Goal: Task Accomplishment & Management: Manage account settings

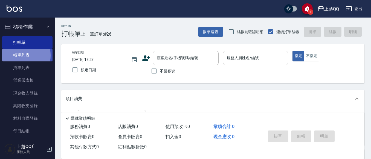
click at [13, 55] on link "帳單列表" at bounding box center [27, 55] width 50 height 13
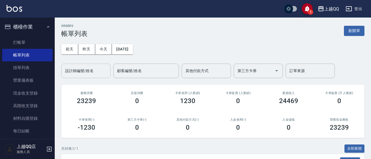
click at [96, 74] on input "設計師編號/姓名" at bounding box center [86, 71] width 44 height 10
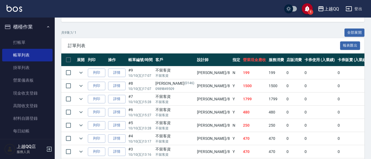
scroll to position [28, 0]
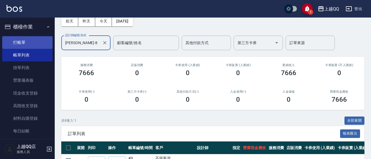
type input "[PERSON_NAME]-8"
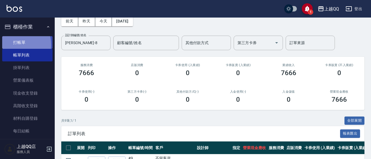
click at [15, 44] on link "打帳單" at bounding box center [27, 42] width 50 height 13
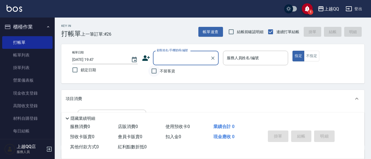
click at [154, 68] on input "不留客資" at bounding box center [153, 70] width 11 height 11
checkbox input "true"
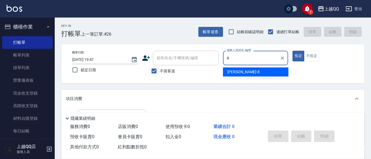
type input "[PERSON_NAME]-8"
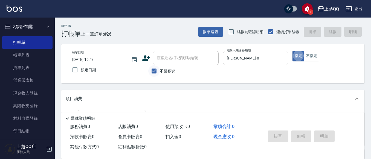
type button "true"
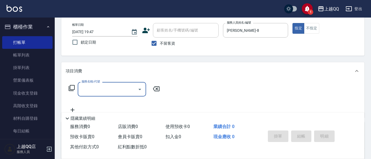
scroll to position [30, 0]
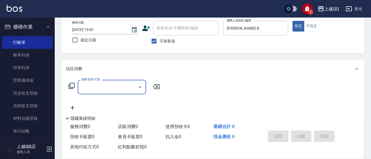
click at [70, 85] on icon at bounding box center [72, 86] width 6 height 6
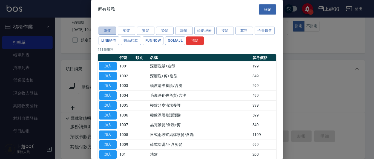
click at [104, 30] on button "洗髮" at bounding box center [107, 31] width 18 height 8
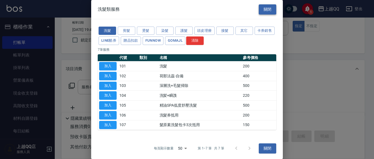
click at [265, 10] on button "關閉" at bounding box center [267, 9] width 18 height 10
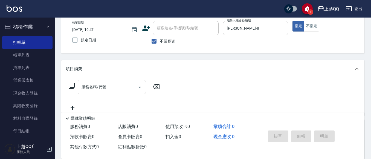
click at [75, 83] on icon at bounding box center [72, 86] width 6 height 6
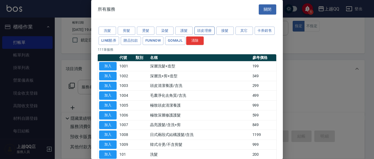
click at [205, 30] on button "頭皮理療" at bounding box center [204, 31] width 20 height 8
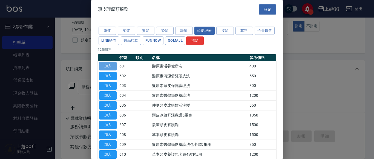
click at [108, 65] on button "加入" at bounding box center [108, 66] width 18 height 8
type input "髮原素活養健康洗(601)"
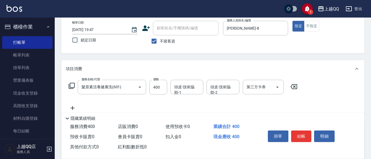
click at [71, 86] on icon at bounding box center [71, 85] width 7 height 7
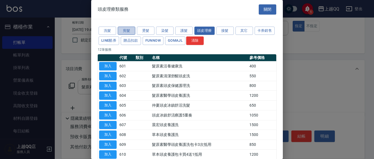
click at [132, 30] on button "剪髮" at bounding box center [127, 31] width 18 height 8
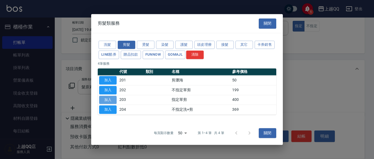
click at [109, 100] on button "加入" at bounding box center [108, 99] width 18 height 8
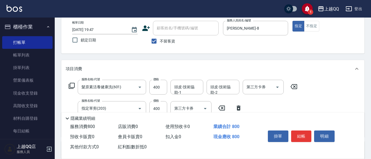
click at [162, 112] on div "隱藏業績明細" at bounding box center [212, 116] width 303 height 9
click at [162, 108] on input "400" at bounding box center [158, 108] width 18 height 15
click at [173, 88] on div "頭皮-技術協助-1" at bounding box center [186, 87] width 33 height 14
type input "50"
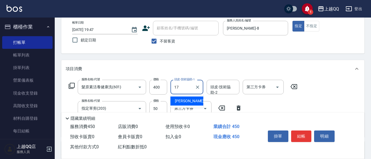
click at [193, 101] on div "心佑 -17" at bounding box center [186, 100] width 33 height 9
type input "心佑-17"
click at [302, 133] on button "結帳" at bounding box center [301, 135] width 21 height 11
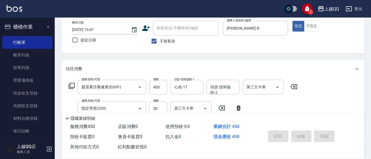
type input "[DATE] 19:48"
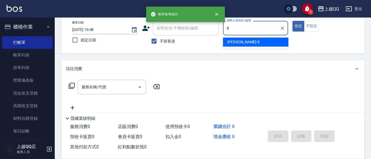
type input "[PERSON_NAME]-8"
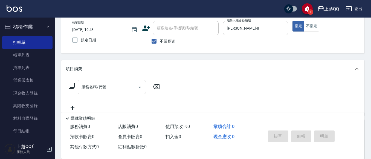
click at [71, 85] on icon at bounding box center [71, 85] width 7 height 7
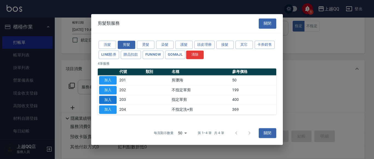
click at [107, 97] on button "加入" at bounding box center [108, 99] width 18 height 8
type input "指定單剪(203)"
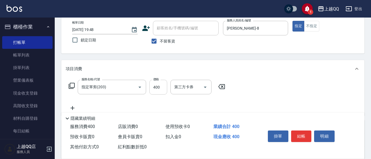
click at [164, 86] on input "400" at bounding box center [158, 87] width 18 height 15
type input "350"
click at [298, 134] on button "結帳" at bounding box center [301, 135] width 21 height 11
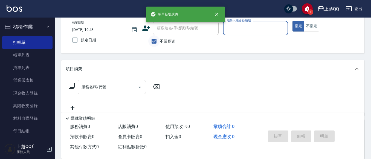
click at [151, 41] on input "不留客資" at bounding box center [153, 40] width 11 height 11
checkbox input "false"
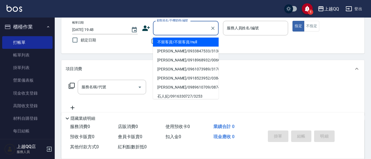
click at [164, 28] on div "顧客姓名/手機號碼/編號 顧客姓名/手機號碼/編號" at bounding box center [186, 28] width 66 height 14
click at [172, 44] on li "[PERSON_NAME]/0937912815/0045" at bounding box center [186, 41] width 66 height 9
type input "[PERSON_NAME]/0937912815/0045"
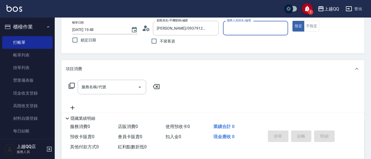
type input "佩怡-3"
click at [279, 32] on div at bounding box center [281, 28] width 7 height 14
click at [282, 27] on icon "Clear" at bounding box center [281, 27] width 5 height 5
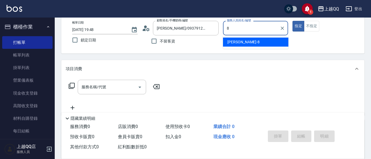
click at [284, 42] on div "[PERSON_NAME] -8" at bounding box center [255, 41] width 65 height 9
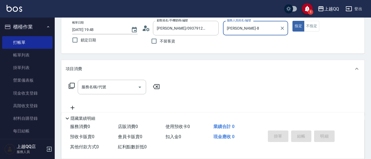
type input "[PERSON_NAME]-8"
click at [71, 87] on icon at bounding box center [72, 86] width 6 height 6
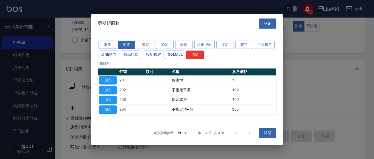
click at [108, 45] on button "洗髮" at bounding box center [107, 44] width 18 height 8
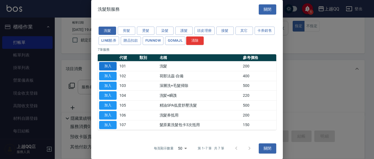
click at [110, 64] on button "加入" at bounding box center [108, 66] width 18 height 8
type input "洗髮(101)"
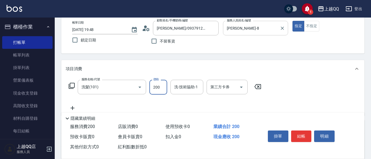
click at [159, 88] on input "200" at bounding box center [158, 87] width 18 height 15
type input "230"
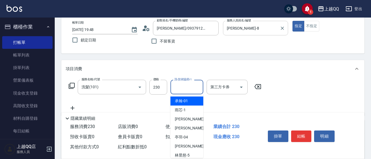
click at [181, 85] on input "洗-技術協助-1" at bounding box center [187, 87] width 28 height 10
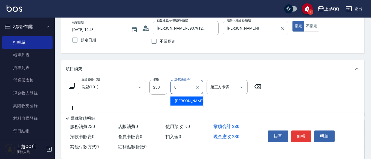
click at [185, 101] on span "[PERSON_NAME] -8" at bounding box center [191, 101] width 32 height 6
type input "[PERSON_NAME]-8"
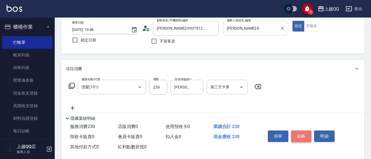
click at [301, 132] on button "結帳" at bounding box center [301, 135] width 21 height 11
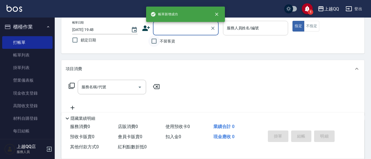
click at [156, 40] on input "不留客資" at bounding box center [153, 40] width 11 height 11
checkbox input "true"
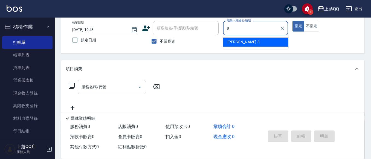
type input "[PERSON_NAME]-8"
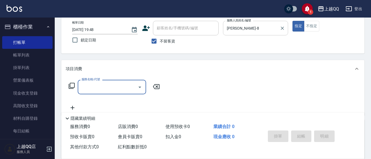
click at [69, 83] on icon at bounding box center [71, 85] width 7 height 7
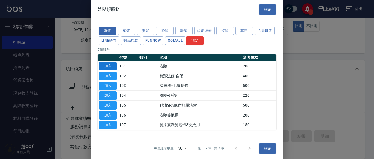
click at [112, 63] on button "加入" at bounding box center [108, 66] width 18 height 8
type input "洗髮(101)"
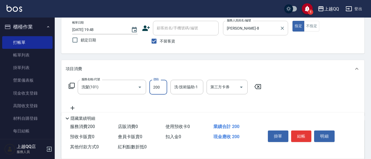
click at [160, 86] on input "200" at bounding box center [158, 87] width 18 height 15
type input "230"
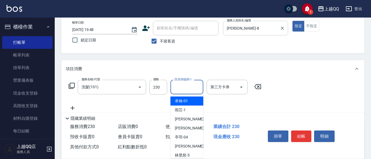
click at [179, 88] on input "洗-技術協助-1" at bounding box center [187, 87] width 28 height 10
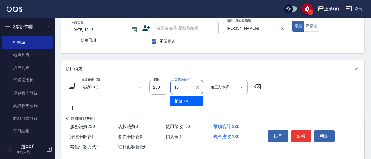
click at [183, 101] on span "[PERSON_NAME] -16" at bounding box center [181, 101] width 13 height 6
type input "[PERSON_NAME]-16"
click at [300, 134] on button "結帳" at bounding box center [301, 135] width 21 height 11
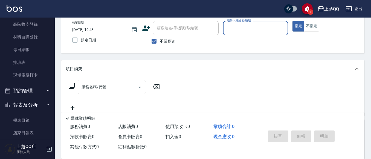
scroll to position [82, 0]
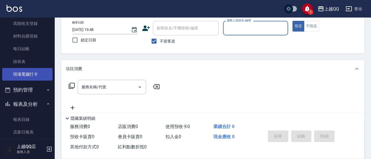
click at [30, 72] on link "現場電腦打卡" at bounding box center [27, 74] width 50 height 13
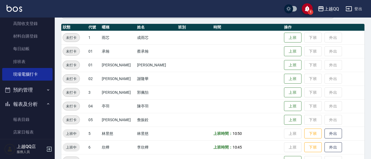
scroll to position [109, 0]
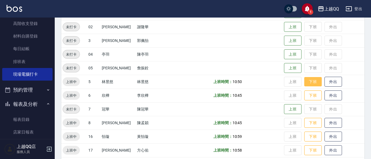
click at [304, 84] on button "下班" at bounding box center [313, 82] width 18 height 10
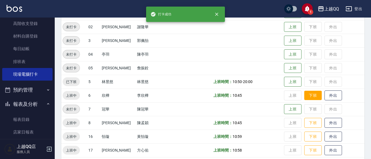
click at [308, 95] on button "下班" at bounding box center [313, 96] width 18 height 10
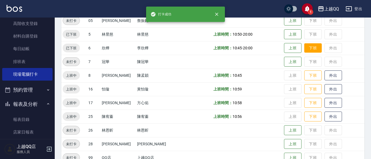
scroll to position [164, 0]
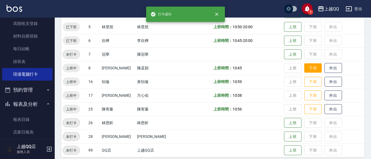
click at [304, 67] on button "下班" at bounding box center [313, 68] width 18 height 10
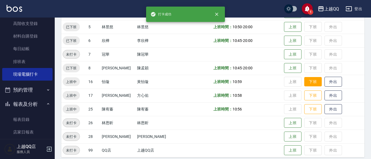
click at [311, 85] on button "下班" at bounding box center [313, 82] width 18 height 10
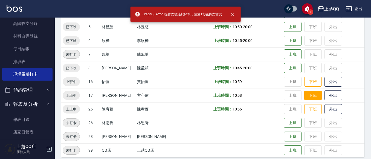
click at [304, 95] on button "下班" at bounding box center [313, 96] width 18 height 10
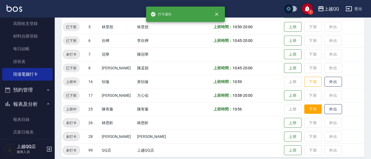
click at [305, 105] on button "下班" at bounding box center [313, 109] width 18 height 10
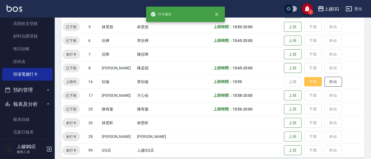
drag, startPoint x: 309, startPoint y: 83, endPoint x: 305, endPoint y: 82, distance: 4.1
click at [311, 86] on button "下班" at bounding box center [313, 82] width 18 height 10
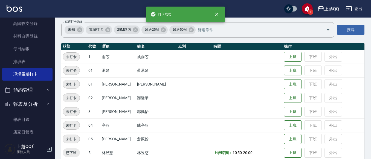
scroll to position [0, 0]
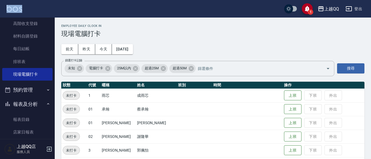
drag, startPoint x: 55, startPoint y: 62, endPoint x: 66, endPoint y: 1, distance: 62.5
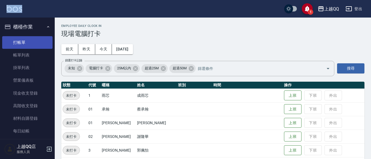
click at [19, 42] on link "打帳單" at bounding box center [27, 42] width 50 height 13
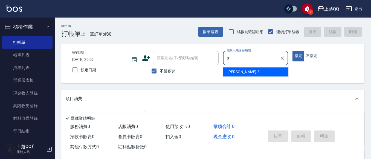
type input "[PERSON_NAME]-8"
type button "true"
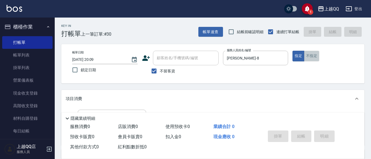
click at [311, 57] on button "不指定" at bounding box center [311, 56] width 15 height 11
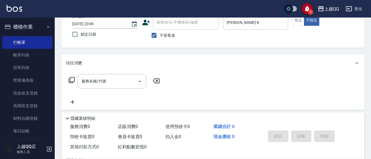
click at [71, 80] on div "服務名稱/代號 服務名稱/代號" at bounding box center [114, 81] width 97 height 14
click at [72, 79] on icon at bounding box center [71, 80] width 7 height 7
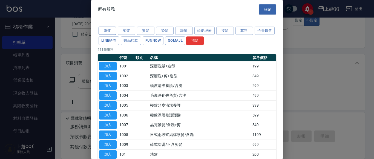
click at [110, 30] on button "洗髮" at bounding box center [107, 31] width 18 height 8
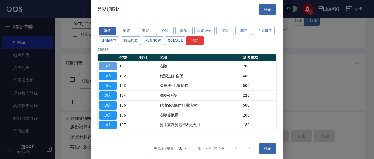
click at [108, 65] on button "加入" at bounding box center [108, 66] width 18 height 8
type input "洗髮(101)"
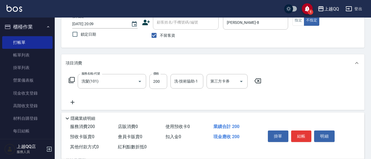
click at [72, 78] on icon at bounding box center [71, 80] width 7 height 7
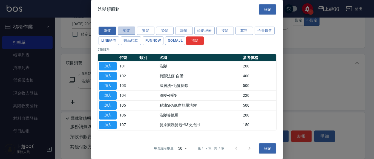
click at [126, 30] on button "剪髮" at bounding box center [127, 31] width 18 height 8
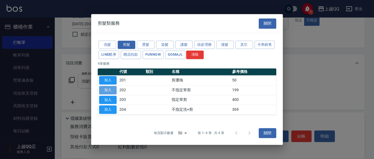
click at [102, 89] on button "加入" at bounding box center [108, 90] width 18 height 8
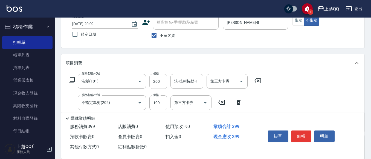
click at [161, 81] on input "200" at bounding box center [158, 81] width 18 height 15
type input "250"
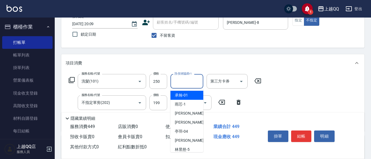
click at [178, 79] on div "洗-技術協助-1 洗-技術協助-1" at bounding box center [186, 81] width 33 height 14
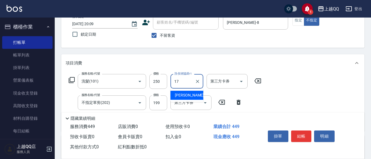
click at [184, 95] on span "心佑 -17" at bounding box center [192, 95] width 34 height 6
type input "心佑-17"
click at [295, 132] on button "結帳" at bounding box center [301, 135] width 21 height 11
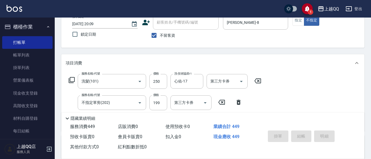
type input "[DATE] 20:10"
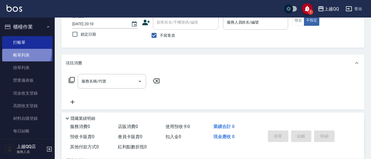
click at [19, 51] on link "帳單列表" at bounding box center [27, 55] width 50 height 13
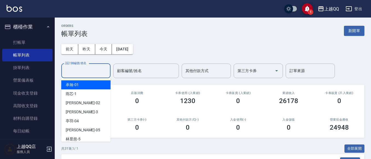
click at [83, 74] on input "設計師編號/姓名" at bounding box center [86, 71] width 44 height 10
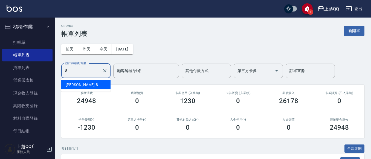
click at [91, 85] on div "[PERSON_NAME] -8" at bounding box center [85, 84] width 49 height 9
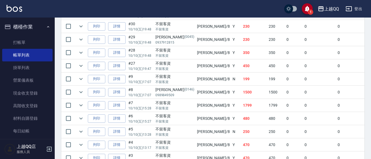
scroll to position [145, 0]
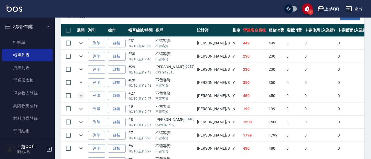
type input "[PERSON_NAME]-8"
click at [80, 95] on icon "expand row" at bounding box center [80, 96] width 3 height 2
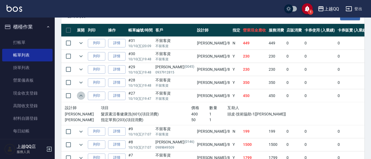
click at [80, 95] on icon "expand row" at bounding box center [80, 95] width 3 height 2
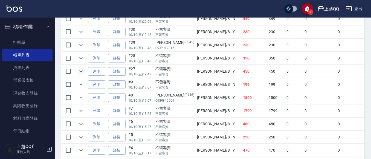
scroll to position [146, 0]
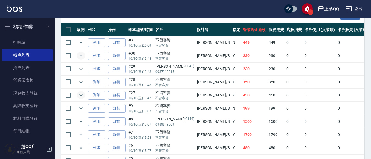
click at [84, 55] on icon "expand row" at bounding box center [81, 55] width 7 height 7
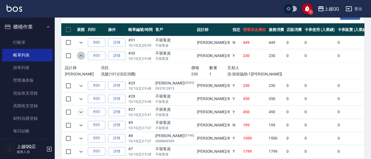
click at [82, 53] on icon "expand row" at bounding box center [81, 55] width 7 height 7
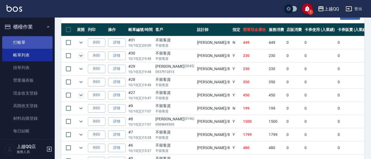
click at [22, 43] on link "打帳單" at bounding box center [27, 42] width 50 height 13
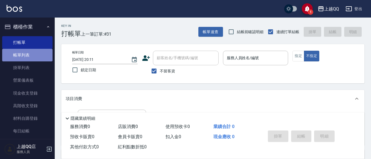
click at [30, 55] on link "帳單列表" at bounding box center [27, 55] width 50 height 13
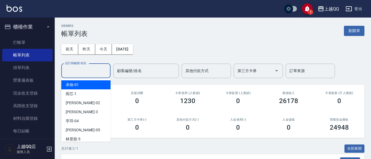
click at [78, 69] on input "設計師編號/姓名" at bounding box center [86, 71] width 44 height 10
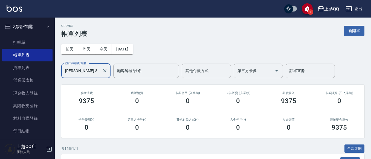
type input "[PERSON_NAME]-8"
drag, startPoint x: 370, startPoint y: 48, endPoint x: 373, endPoint y: 71, distance: 23.0
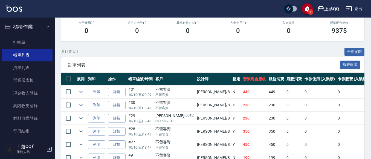
scroll to position [99, 0]
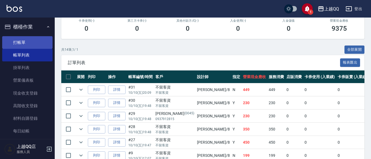
click at [20, 38] on link "打帳單" at bounding box center [27, 42] width 50 height 13
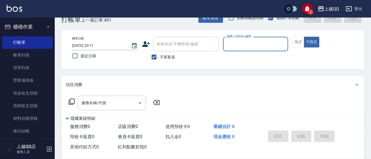
scroll to position [27, 0]
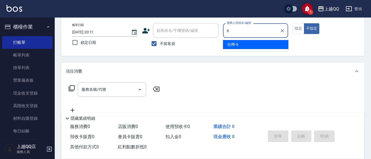
type input "欣樺-6"
type button "false"
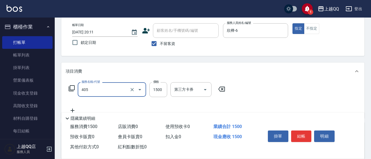
type input "設計染髮/網路(405)"
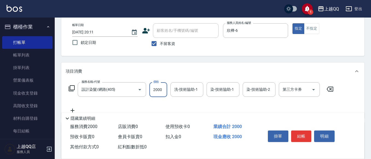
type input "2000"
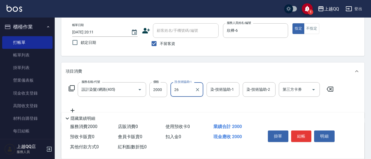
type input "[PERSON_NAME]-26"
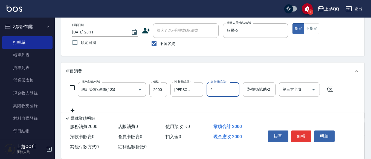
type input "欣樺-6"
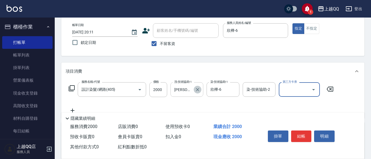
click at [199, 89] on icon "Clear" at bounding box center [197, 89] width 5 height 5
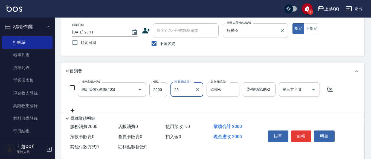
type input "[PERSON_NAME]-25"
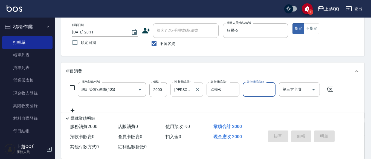
type input "6"
type input "[DATE] 20:24"
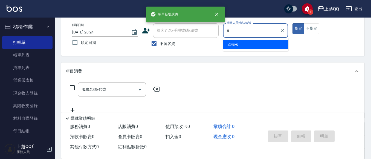
type input "欣樺-6"
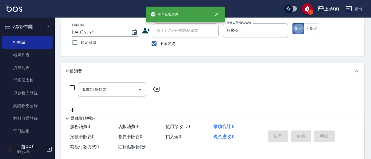
type button "true"
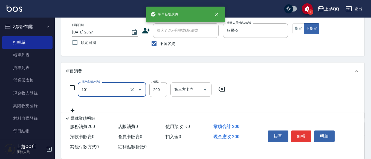
type input "洗髮(101)"
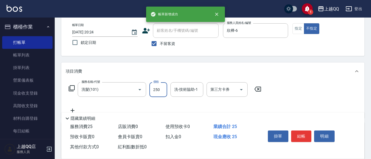
type input "250"
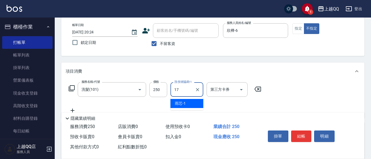
type input "心佑-17"
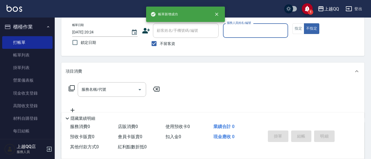
click at [160, 37] on div "顧客姓名/手機號碼/編號" at bounding box center [186, 30] width 66 height 14
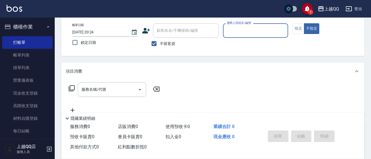
click at [160, 43] on label "不留客資" at bounding box center [161, 43] width 27 height 11
click at [160, 43] on input "不留客資" at bounding box center [153, 43] width 11 height 11
checkbox input "false"
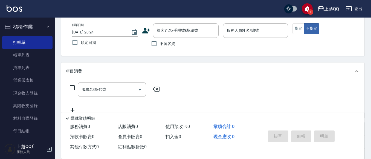
click at [166, 30] on div "顧客姓名/手機號碼/編號 顧客姓名/手機號碼/編號" at bounding box center [186, 30] width 66 height 14
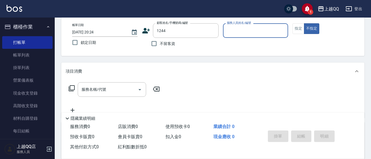
click at [304, 23] on button "不指定" at bounding box center [311, 28] width 15 height 11
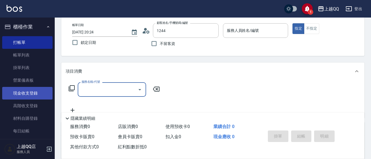
type input "[PERSON_NAME]/0926906715/1244"
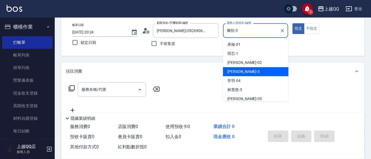
drag, startPoint x: 244, startPoint y: 29, endPoint x: 123, endPoint y: 1, distance: 123.9
click at [138, 35] on div "帳單日期 [DATE] 20:24 鎖定日期 顧客姓名/手機號碼/編號 [PERSON_NAME]/0926906715/1244 顧客姓名/手機號碼/編號 …" at bounding box center [213, 36] width 290 height 26
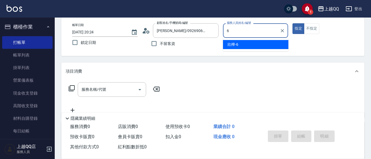
type input "欣樺-6"
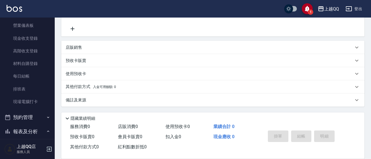
scroll to position [109, 0]
click at [81, 56] on div "預收卡販賣" at bounding box center [212, 60] width 303 height 13
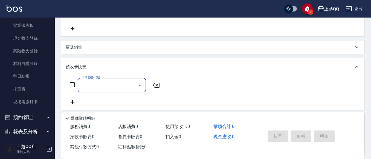
scroll to position [0, 0]
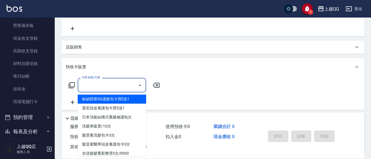
drag, startPoint x: 88, startPoint y: 86, endPoint x: 98, endPoint y: 95, distance: 13.9
click at [88, 86] on input "卡券名稱/代號" at bounding box center [107, 85] width 55 height 10
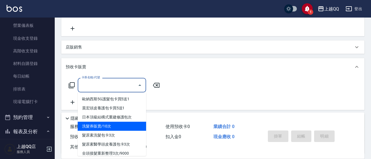
drag, startPoint x: 110, startPoint y: 125, endPoint x: 152, endPoint y: 101, distance: 47.6
click at [111, 125] on span "洗髮券販賣/10次" at bounding box center [112, 125] width 68 height 9
type input "洗髮券販賣/10次(904)"
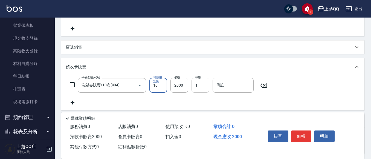
drag, startPoint x: 193, startPoint y: 78, endPoint x: 192, endPoint y: 81, distance: 3.3
click at [193, 78] on input "1" at bounding box center [200, 85] width 18 height 15
click at [184, 85] on input "2000" at bounding box center [179, 85] width 18 height 15
type input "2300"
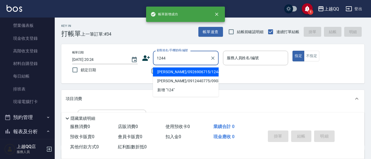
click at [292, 51] on button "指定" at bounding box center [298, 56] width 12 height 11
type input "[PERSON_NAME]/0926906715/1244"
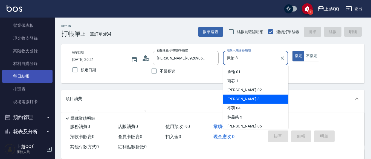
drag, startPoint x: 213, startPoint y: 61, endPoint x: 14, endPoint y: 78, distance: 199.0
click at [29, 78] on div "1 上越QQ 登出 櫃檯作業 打帳單 帳單列表 掛單列表 營業儀表板 現金收支登錄 高階收支登錄 材料自購登錄 每日結帳 排班表 現場電腦打卡 預約管理 預約…" at bounding box center [185, 134] width 371 height 269
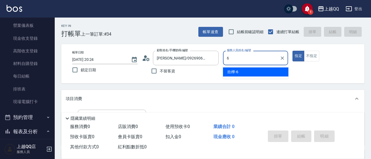
type input "欣樺-6"
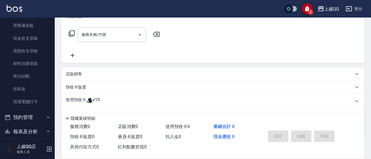
scroll to position [109, 0]
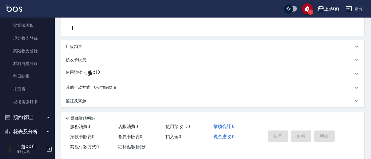
drag, startPoint x: 94, startPoint y: 72, endPoint x: 104, endPoint y: 88, distance: 18.9
click at [94, 73] on span "x10" at bounding box center [96, 73] width 7 height 8
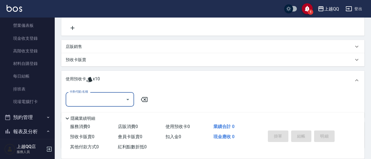
scroll to position [0, 0]
drag, startPoint x: 113, startPoint y: 95, endPoint x: 114, endPoint y: 101, distance: 6.8
click at [113, 96] on input "卡券代號/名稱" at bounding box center [95, 99] width 55 height 10
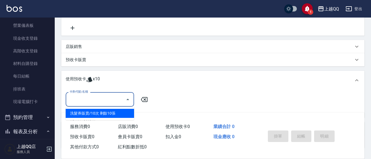
click at [116, 110] on div "洗髮券販賣/10次 剩餘10張" at bounding box center [100, 113] width 68 height 9
type input "洗髮券販賣/10次"
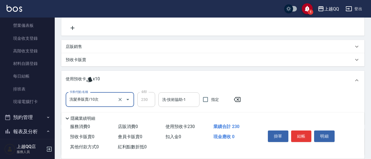
click at [172, 104] on div "洗-技術協助-1" at bounding box center [178, 99] width 41 height 14
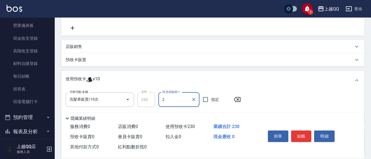
type input "2"
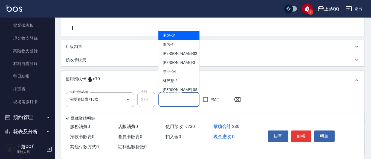
drag, startPoint x: 180, startPoint y: 100, endPoint x: 149, endPoint y: 34, distance: 73.0
click at [179, 99] on input "洗-技術協助-1" at bounding box center [179, 100] width 36 height 10
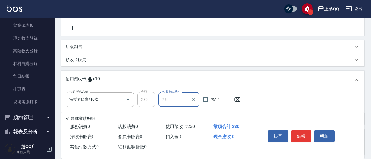
type input "[PERSON_NAME]-25"
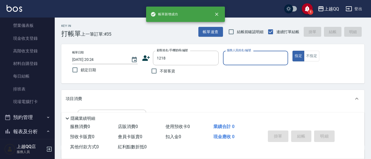
type input "1218"
click at [292, 51] on button "指定" at bounding box center [298, 56] width 12 height 11
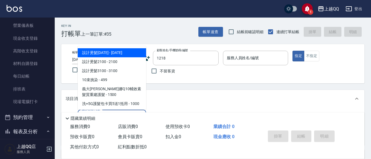
type input "101"
type input "[PERSON_NAME]/0926969952/1218"
type input "洗髮(101)"
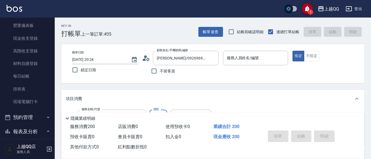
type input "欣樺-6"
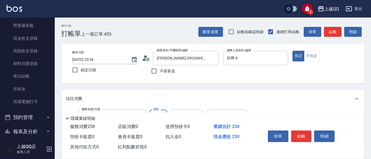
type input "250"
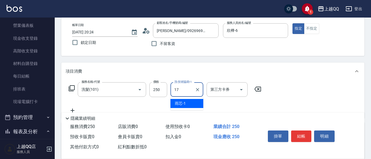
type input "心佑-17"
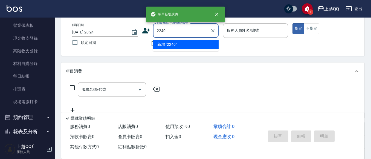
type input "2240"
click at [292, 23] on button "指定" at bounding box center [298, 28] width 12 height 11
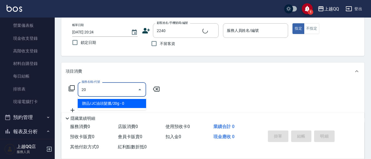
type input "203"
type input "[PERSON_NAME]/0963392970/2240"
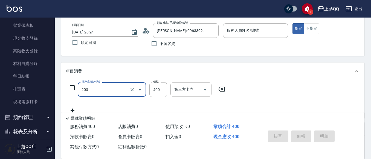
type input "指定單剪(203)"
type input "欣樺-6"
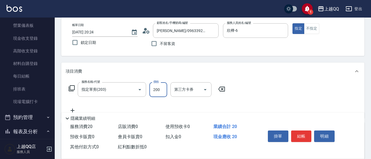
type input "200"
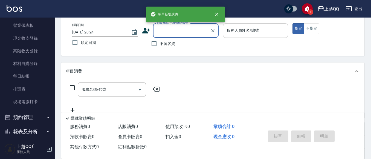
drag, startPoint x: 161, startPoint y: 41, endPoint x: 261, endPoint y: 27, distance: 101.6
click at [163, 41] on span "不留客資" at bounding box center [167, 44] width 15 height 6
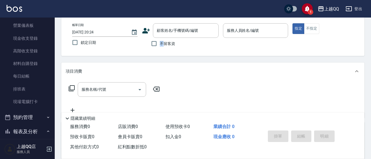
click at [161, 43] on span "不留客資" at bounding box center [167, 44] width 15 height 6
click at [160, 43] on input "不留客資" at bounding box center [153, 43] width 11 height 11
checkbox input "true"
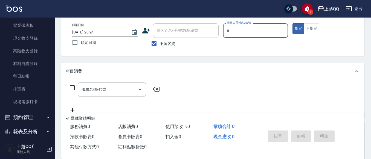
type input "欣樺-6"
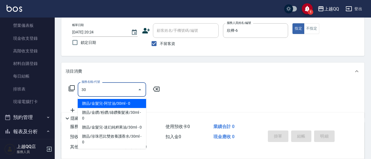
type input "3"
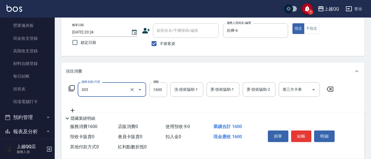
type input "設計燙髮1600(305)"
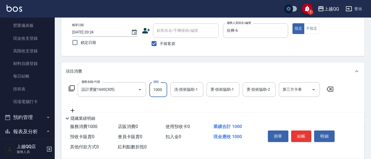
type input "1000"
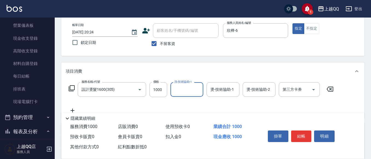
type input "2"
type input "心佑-17"
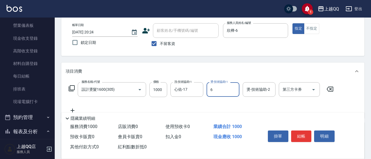
type input "欣樺-6"
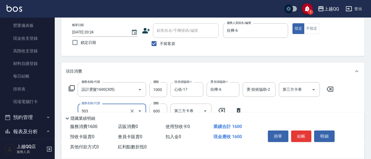
type input "小麥蛋白護髮(503)"
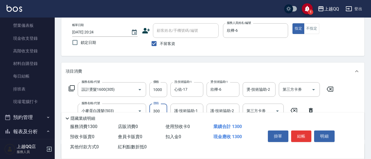
type input "300"
type input "1"
type input "7"
type input "雨芯-1"
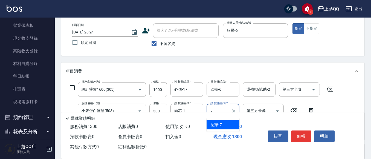
type input "冠華-7"
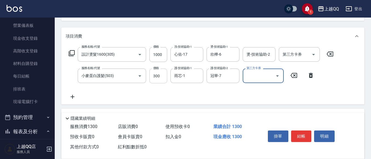
scroll to position [55, 0]
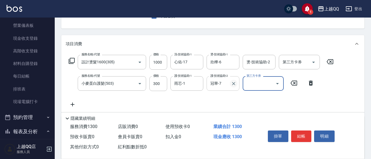
click at [231, 85] on icon "Clear" at bounding box center [233, 83] width 5 height 5
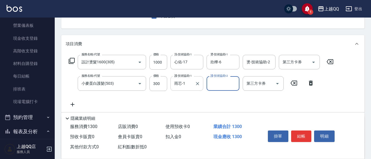
click at [188, 91] on div "雨芯-1 護-技術協助-1" at bounding box center [186, 83] width 33 height 14
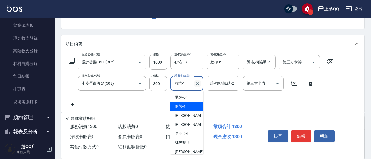
click at [194, 81] on button "Clear" at bounding box center [198, 84] width 8 height 8
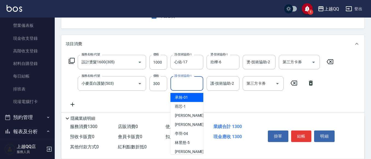
click at [195, 81] on input "護-技術協助-1" at bounding box center [187, 83] width 28 height 10
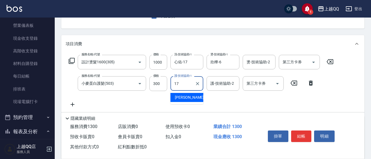
type input "心佑-17"
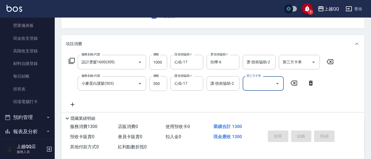
type input "[DATE] 20:25"
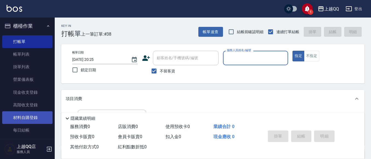
scroll to position [0, 0]
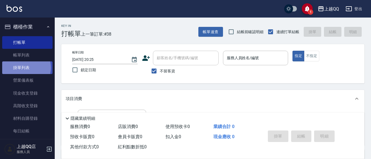
click at [24, 67] on link "掛單列表" at bounding box center [27, 67] width 50 height 13
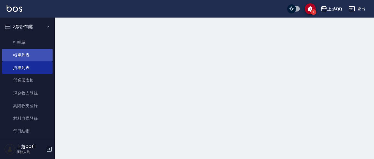
click at [24, 56] on link "帳單列表" at bounding box center [27, 55] width 50 height 13
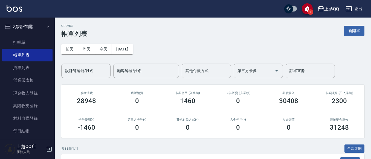
click at [0, 30] on nav "櫃檯作業 打帳單 帳單列表 掛單列表 營業儀表板 現金收支登錄 高階收支登錄 材料自購登錄 每日結帳 排班表 現場電腦打卡 預約管理 預約管理 單日預約紀錄 …" at bounding box center [27, 78] width 55 height 121
click at [14, 37] on link "打帳單" at bounding box center [27, 42] width 50 height 13
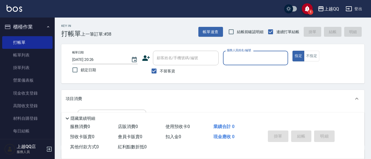
drag, startPoint x: 162, startPoint y: 75, endPoint x: 166, endPoint y: 59, distance: 16.7
click at [162, 72] on label "不留客資" at bounding box center [161, 70] width 27 height 11
click at [160, 72] on input "不留客資" at bounding box center [153, 70] width 11 height 11
checkbox input "false"
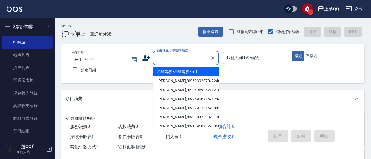
click at [166, 59] on input "顧客姓名/手機號碼/編號" at bounding box center [181, 58] width 53 height 10
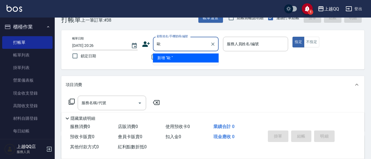
scroll to position [27, 0]
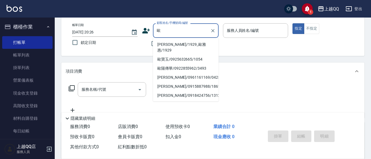
click at [173, 45] on li "[PERSON_NAME]/1929_歐雅惠/1929" at bounding box center [186, 47] width 66 height 15
type input "[PERSON_NAME]/1929_歐雅惠/1929"
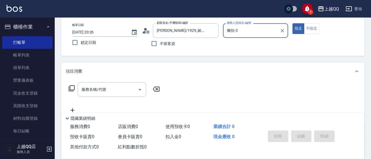
drag, startPoint x: 245, startPoint y: 37, endPoint x: 223, endPoint y: 28, distance: 23.7
click at [223, 28] on div "[PERSON_NAME]-3 服務人員姓名/編號" at bounding box center [255, 30] width 65 height 14
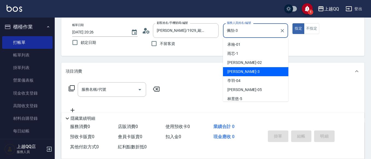
drag, startPoint x: 240, startPoint y: 33, endPoint x: 118, endPoint y: 14, distance: 123.7
click at [114, 27] on div "帳單日期 [DATE] 20:26 鎖定日期 顧客姓名/手機號碼/編號 [PERSON_NAME]/1929_[PERSON_NAME]/1929 顧客姓名/…" at bounding box center [213, 36] width 290 height 26
type input "6"
type button "true"
type input "欣樺-6"
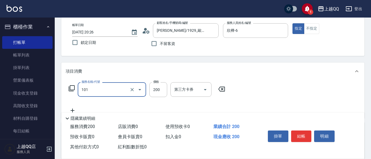
type input "洗髮(101)"
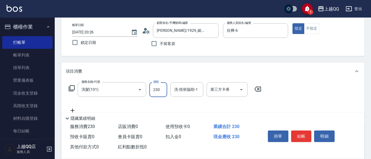
type input "230"
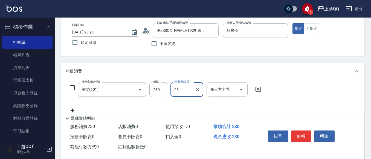
type input "[PERSON_NAME]-25"
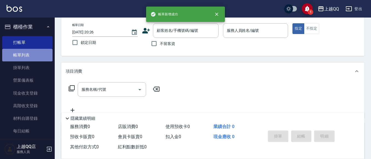
click at [35, 57] on link "帳單列表" at bounding box center [27, 55] width 50 height 13
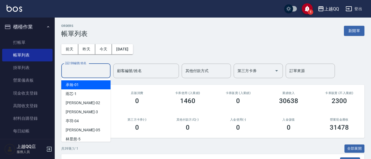
click at [92, 72] on input "設計師編號/姓名" at bounding box center [86, 71] width 44 height 10
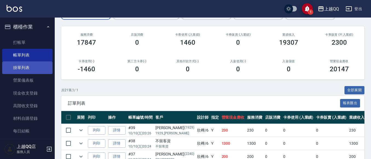
scroll to position [55, 0]
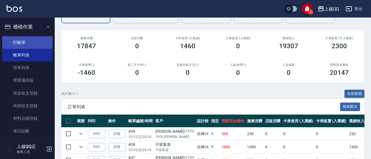
type input "欣樺-6"
click at [19, 43] on link "打帳單" at bounding box center [27, 42] width 50 height 13
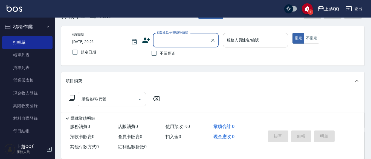
scroll to position [27, 0]
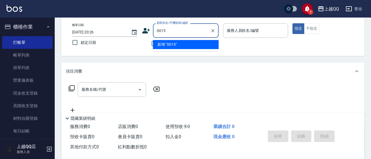
type input "0015"
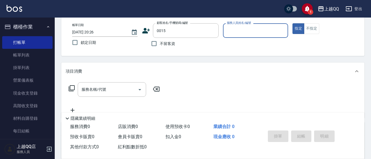
click at [292, 23] on button "指定" at bounding box center [298, 28] width 12 height 11
type button "true"
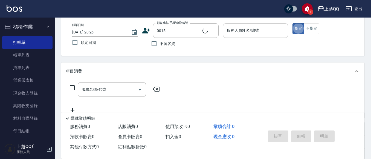
type input "[PERSON_NAME]/0955020415/0015"
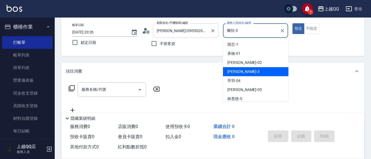
drag, startPoint x: 237, startPoint y: 27, endPoint x: 191, endPoint y: 30, distance: 45.8
click at [191, 30] on div "帳單日期 [DATE] 20:26 鎖定日期 顧客姓名/手機號碼/編號 [PERSON_NAME]/0955020415/0015 顧客姓名/手機號碼/編號 …" at bounding box center [213, 36] width 290 height 26
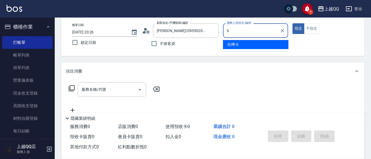
type input "欣樺-6"
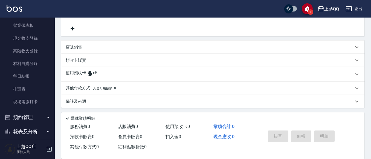
scroll to position [109, 0]
click at [88, 69] on icon at bounding box center [89, 72] width 7 height 7
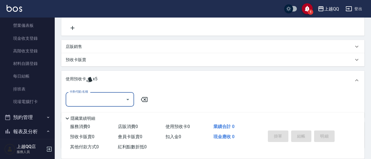
scroll to position [0, 0]
click at [97, 88] on div "使用預收卡 x5" at bounding box center [212, 80] width 303 height 19
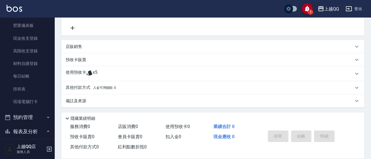
drag, startPoint x: 92, startPoint y: 72, endPoint x: 104, endPoint y: 104, distance: 34.0
click at [92, 72] on div "使用預收卡 x5" at bounding box center [210, 73] width 288 height 8
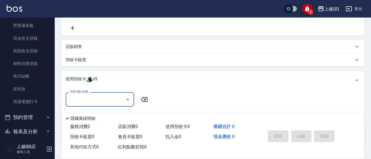
click at [104, 101] on input "卡券代號/名稱" at bounding box center [95, 99] width 55 height 10
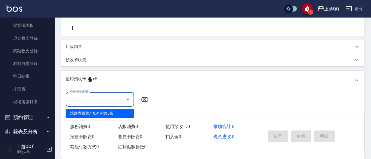
click at [106, 112] on div "洗髮券販賣/10次 剩餘5張" at bounding box center [100, 113] width 68 height 9
type input "洗髮券販賣/10次"
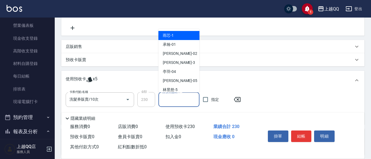
click at [162, 102] on input "洗-技術協助-1" at bounding box center [179, 100] width 36 height 10
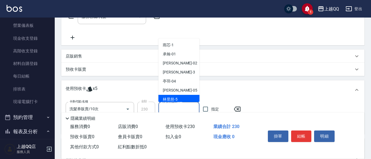
scroll to position [109, 0]
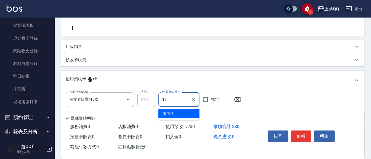
type input "心佑-17"
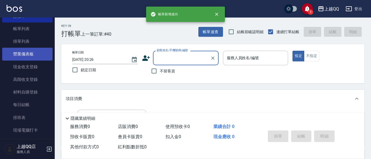
scroll to position [0, 0]
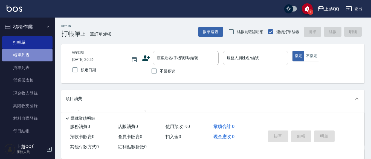
click at [48, 56] on link "帳單列表" at bounding box center [27, 55] width 50 height 13
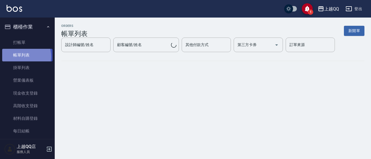
click at [21, 56] on link "帳單列表" at bounding box center [27, 55] width 50 height 13
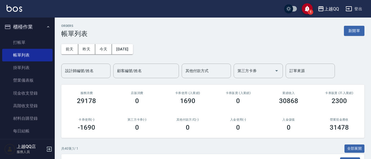
drag, startPoint x: 91, startPoint y: 70, endPoint x: 61, endPoint y: 2, distance: 74.2
click at [91, 70] on input "設計師編號/姓名" at bounding box center [86, 71] width 44 height 10
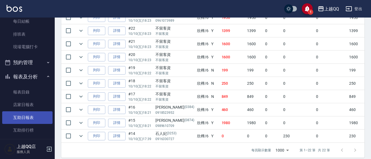
scroll to position [164, 0]
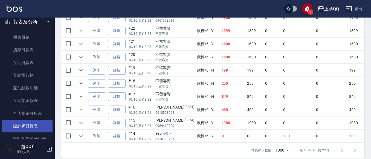
type input "欣樺-6"
click at [36, 129] on link "設計師日報表" at bounding box center [27, 126] width 50 height 13
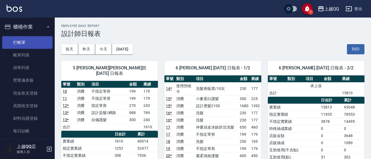
click at [30, 39] on link "打帳單" at bounding box center [27, 42] width 50 height 13
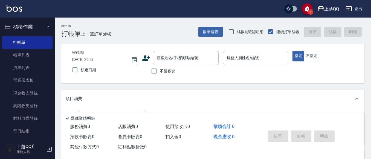
click at [164, 73] on span "不留客資" at bounding box center [167, 71] width 15 height 6
click at [160, 73] on input "不留客資" at bounding box center [153, 70] width 11 height 11
checkbox input "true"
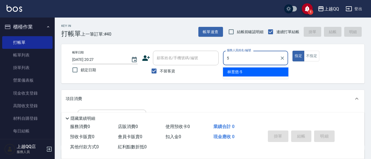
type input "[PERSON_NAME]5"
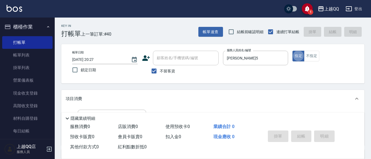
type button "true"
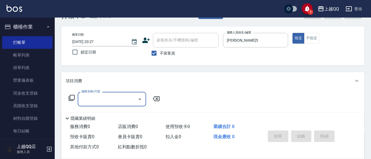
scroll to position [27, 0]
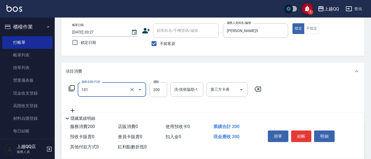
type input "洗髮(101)"
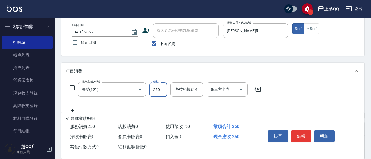
type input "250"
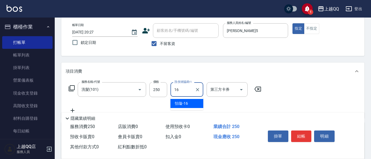
type input "[PERSON_NAME]-16"
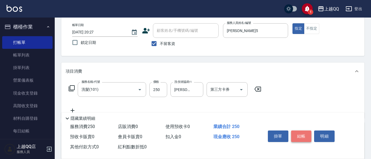
click at [301, 132] on button "結帳" at bounding box center [301, 135] width 21 height 11
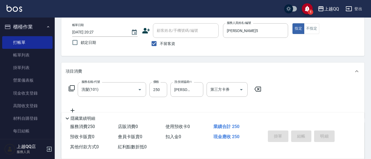
type input "[DATE] 20:28"
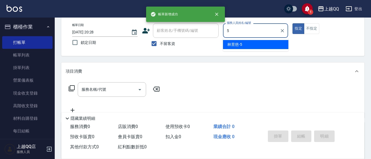
type input "[PERSON_NAME]5"
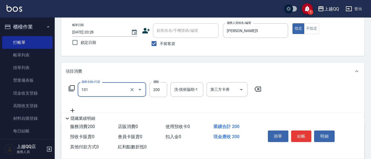
type input "洗髮(101)"
click at [161, 46] on span "不留客資" at bounding box center [167, 44] width 15 height 6
click at [160, 46] on input "不留客資" at bounding box center [153, 43] width 11 height 11
checkbox input "false"
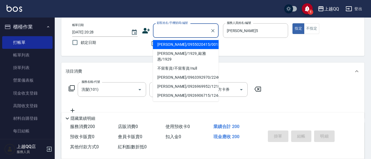
click at [174, 31] on div "顧客姓名/手機號碼/編號 顧客姓名/手機號碼/編號" at bounding box center [186, 30] width 66 height 14
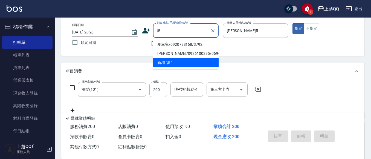
click at [198, 45] on li "夏幸兒/0920788168/3792" at bounding box center [186, 44] width 66 height 9
type input "夏幸兒/0920788168/3792"
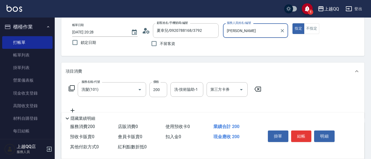
type input "佩"
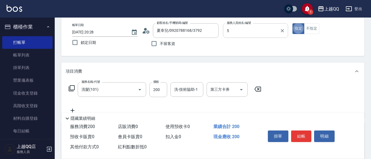
type input "[PERSON_NAME]5"
click at [161, 91] on input "200" at bounding box center [158, 89] width 18 height 15
type input "230"
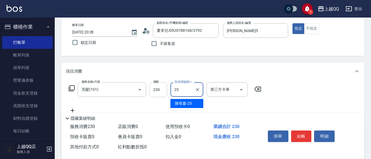
type input "[PERSON_NAME]-25"
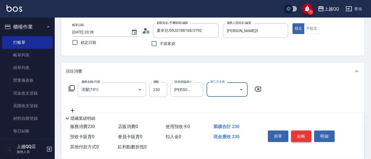
click at [303, 134] on button "結帳" at bounding box center [301, 135] width 21 height 11
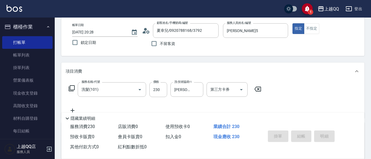
type input "[DATE] 20:29"
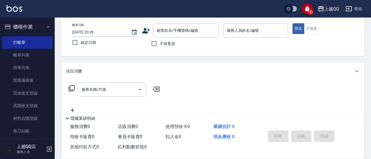
click at [167, 45] on span "不留客資" at bounding box center [167, 44] width 15 height 6
click at [160, 45] on input "不留客資" at bounding box center [153, 43] width 11 height 11
checkbox input "true"
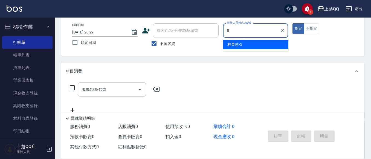
type input "[PERSON_NAME]5"
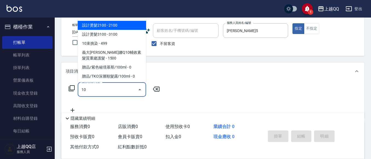
type input "1"
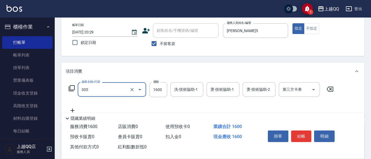
type input "設計燙髮1600(305)"
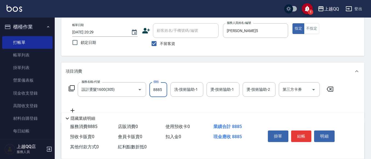
type input "8885"
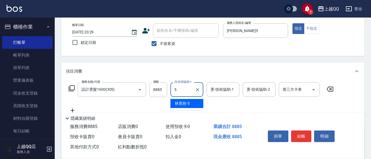
type input "[PERSON_NAME]5"
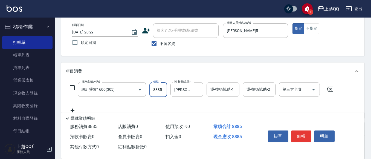
click at [159, 84] on input "8885" at bounding box center [158, 89] width 18 height 15
type input "888"
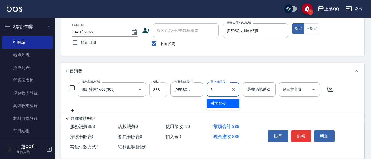
type input "[PERSON_NAME]5"
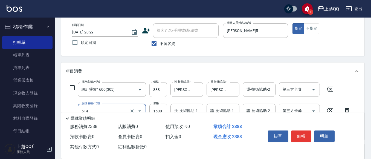
type input "歐納西斯5G護髮/單次(514)"
type input "999"
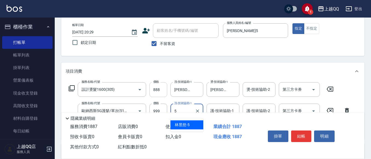
type input "[PERSON_NAME]5"
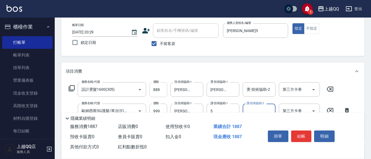
type input "[PERSON_NAME]5"
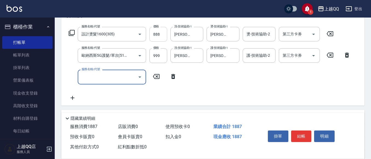
scroll to position [109, 0]
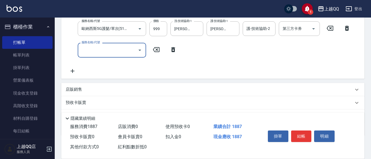
click at [173, 48] on icon at bounding box center [173, 49] width 4 height 5
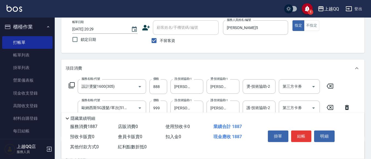
scroll to position [27, 0]
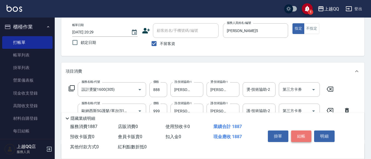
click at [302, 131] on button "結帳" at bounding box center [301, 135] width 21 height 11
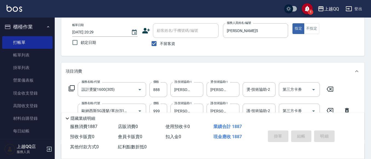
type input "[DATE] 20:30"
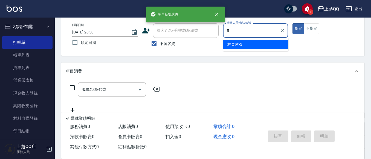
type input "[PERSON_NAME]5"
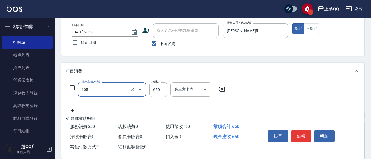
type input "[PERSON_NAME]頭皮冰鎮舒活洗髮(605)"
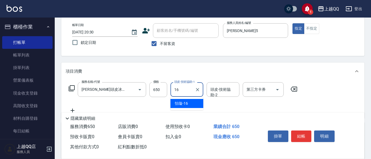
type input "[PERSON_NAME]-16"
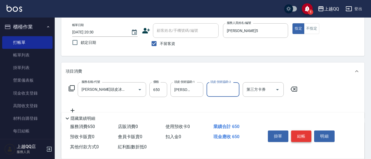
click at [303, 135] on button "結帳" at bounding box center [301, 135] width 21 height 11
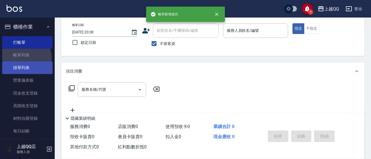
drag, startPoint x: 24, startPoint y: 58, endPoint x: 33, endPoint y: 62, distance: 9.5
click at [24, 57] on link "帳單列表" at bounding box center [27, 55] width 50 height 13
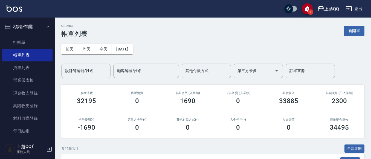
click at [95, 74] on input "設計師編號/姓名" at bounding box center [86, 71] width 44 height 10
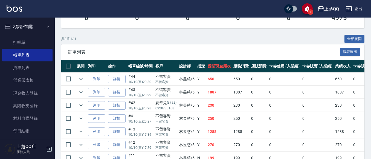
scroll to position [137, 0]
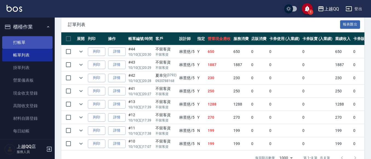
type input "[PERSON_NAME]5"
click at [37, 44] on link "打帳單" at bounding box center [27, 42] width 50 height 13
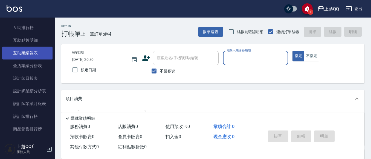
scroll to position [219, 0]
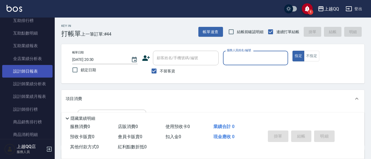
click at [30, 71] on link "設計師日報表" at bounding box center [27, 71] width 50 height 13
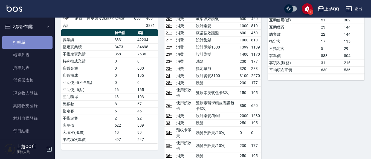
click at [40, 47] on link "打帳單" at bounding box center [27, 42] width 50 height 13
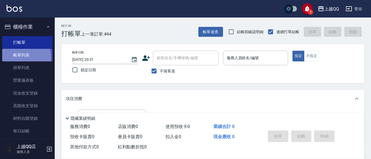
click at [14, 57] on link "帳單列表" at bounding box center [27, 55] width 50 height 13
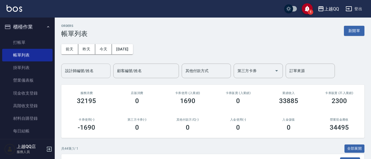
click at [71, 72] on input "設計師編號/姓名" at bounding box center [86, 71] width 44 height 10
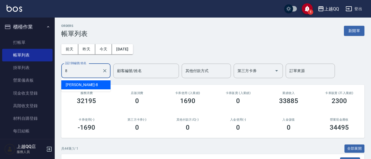
click at [89, 87] on div "[PERSON_NAME] -8" at bounding box center [85, 84] width 49 height 9
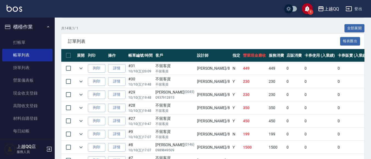
scroll to position [122, 0]
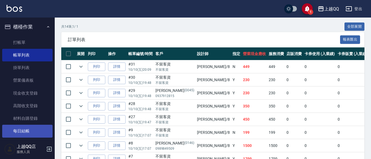
type input "[PERSON_NAME]-8"
click at [22, 135] on link "每日結帳" at bounding box center [27, 130] width 50 height 13
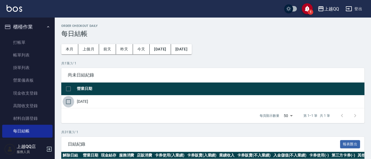
click at [67, 100] on input "checkbox" at bounding box center [68, 101] width 11 height 11
checkbox input "true"
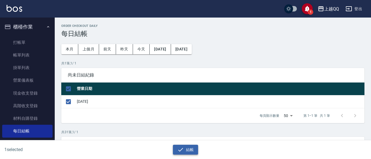
click at [176, 149] on button "結帳" at bounding box center [185, 149] width 25 height 10
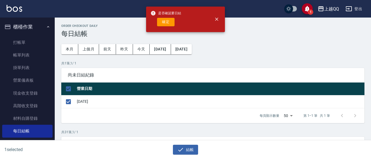
click at [169, 21] on button "確定" at bounding box center [166, 22] width 18 height 8
checkbox input "false"
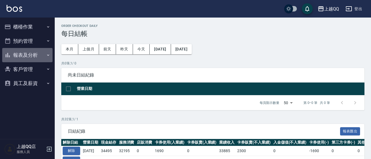
click at [23, 55] on button "報表及分析" at bounding box center [27, 55] width 50 height 14
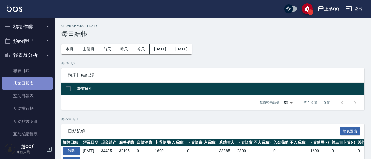
click at [32, 87] on link "店家日報表" at bounding box center [27, 83] width 50 height 13
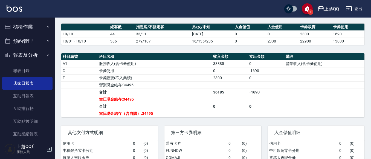
scroll to position [186, 0]
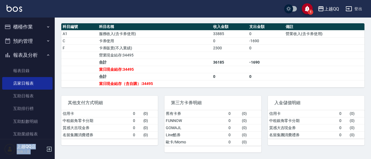
drag, startPoint x: 52, startPoint y: 51, endPoint x: 56, endPoint y: 62, distance: 11.0
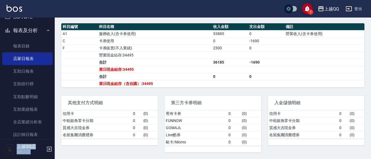
scroll to position [43, 0]
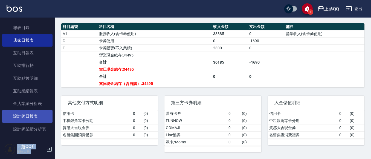
click at [37, 113] on link "設計師日報表" at bounding box center [27, 116] width 50 height 13
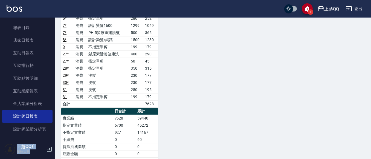
scroll to position [465, 0]
